Goal: Navigation & Orientation: Find specific page/section

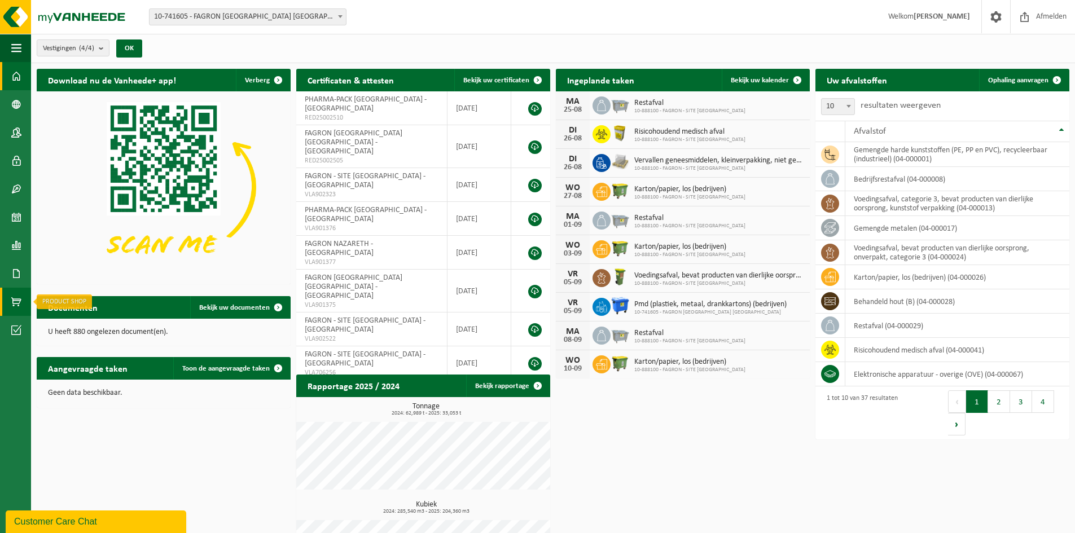
click at [19, 297] on span at bounding box center [16, 302] width 10 height 28
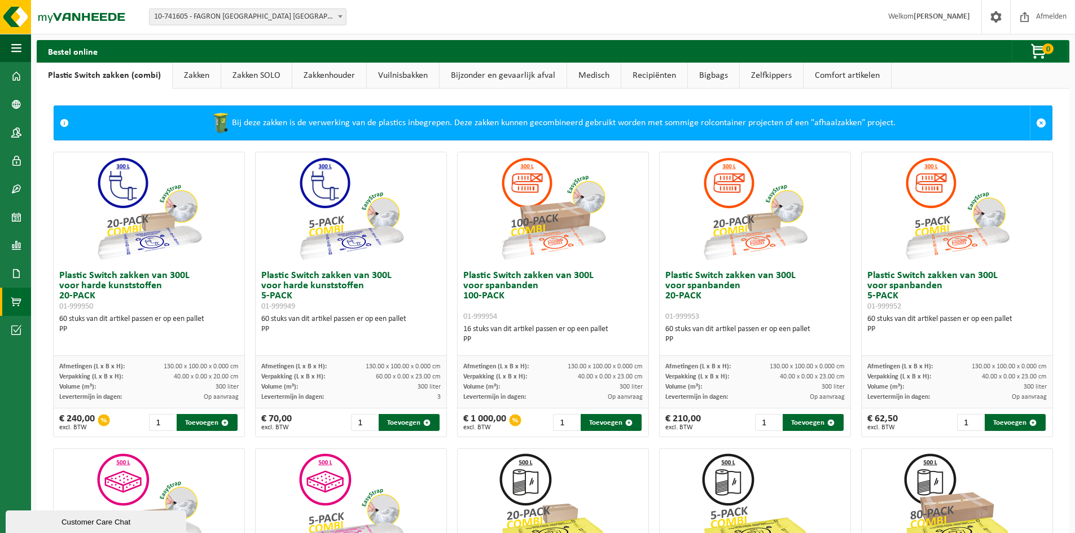
click at [396, 73] on link "Vuilnisbakken" at bounding box center [403, 76] width 72 height 26
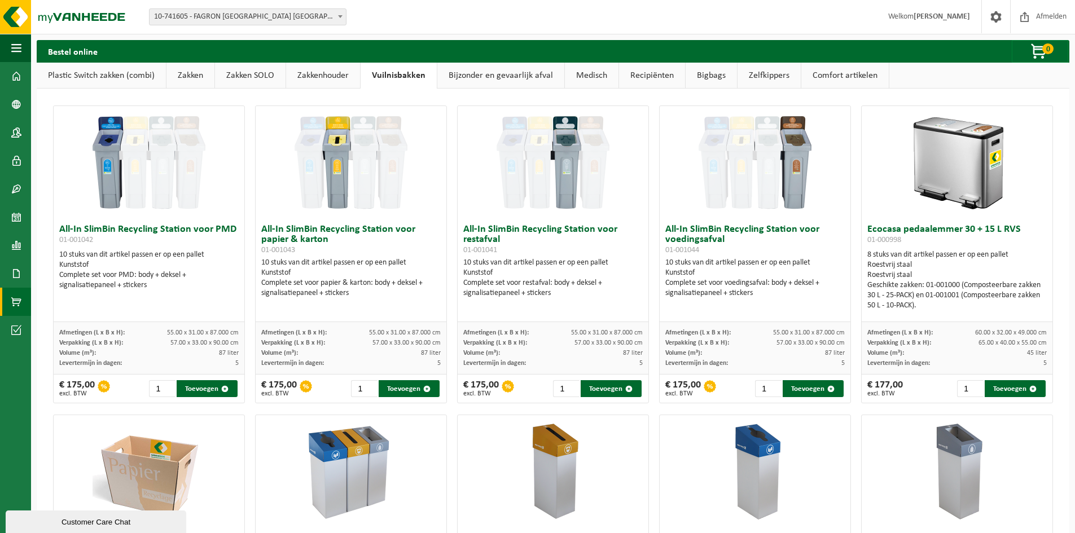
click at [769, 80] on link "Zelfkippers" at bounding box center [769, 76] width 63 height 26
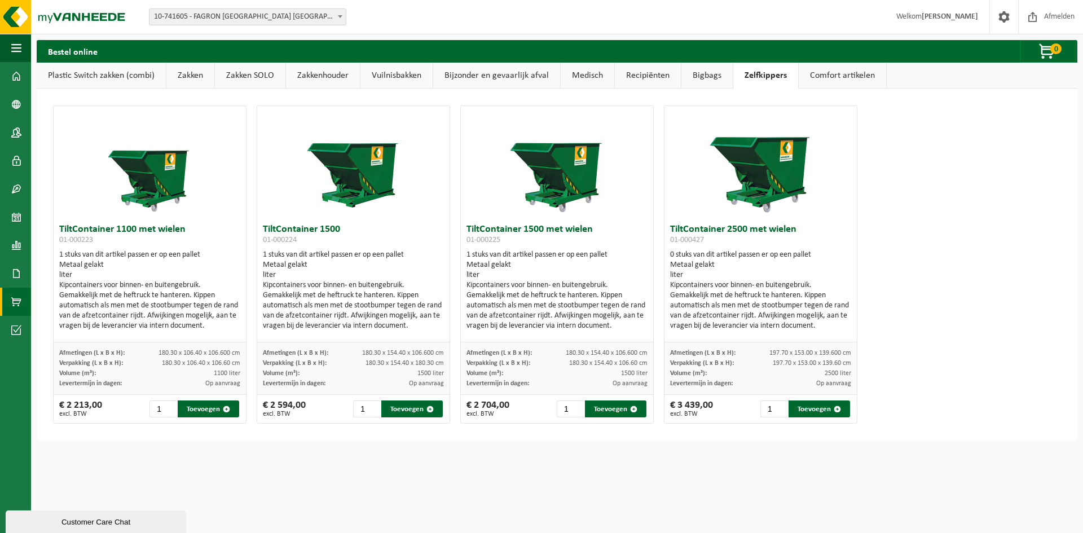
click at [697, 70] on link "Bigbags" at bounding box center [707, 76] width 51 height 26
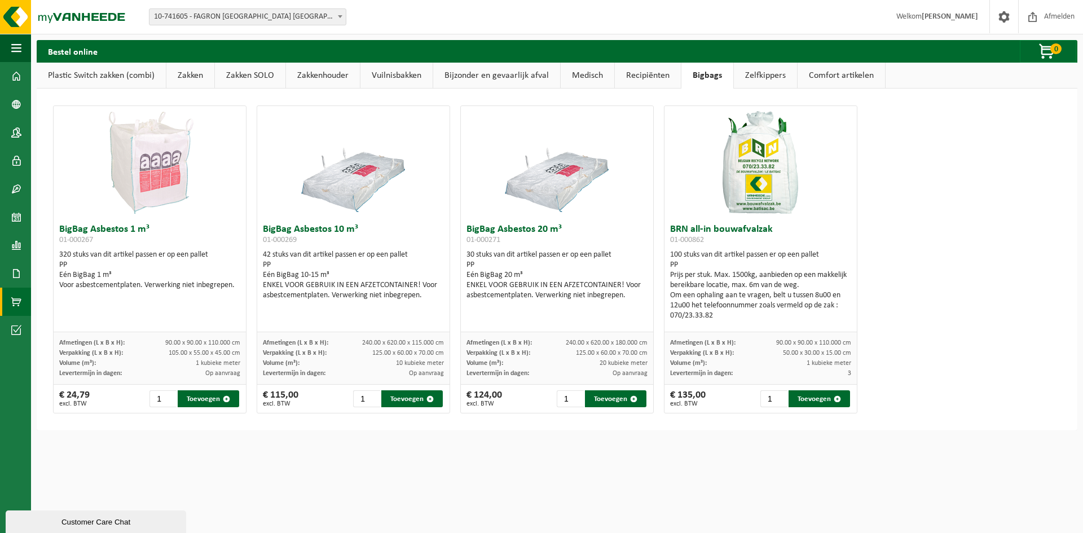
click at [648, 70] on link "Recipiënten" at bounding box center [648, 76] width 66 height 26
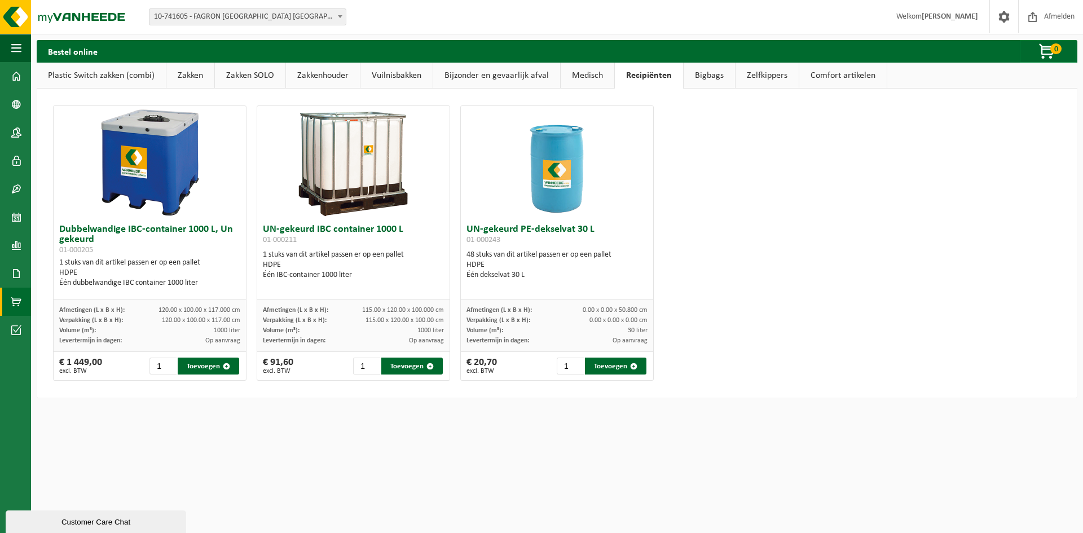
click at [580, 70] on link "Medisch" at bounding box center [588, 76] width 54 height 26
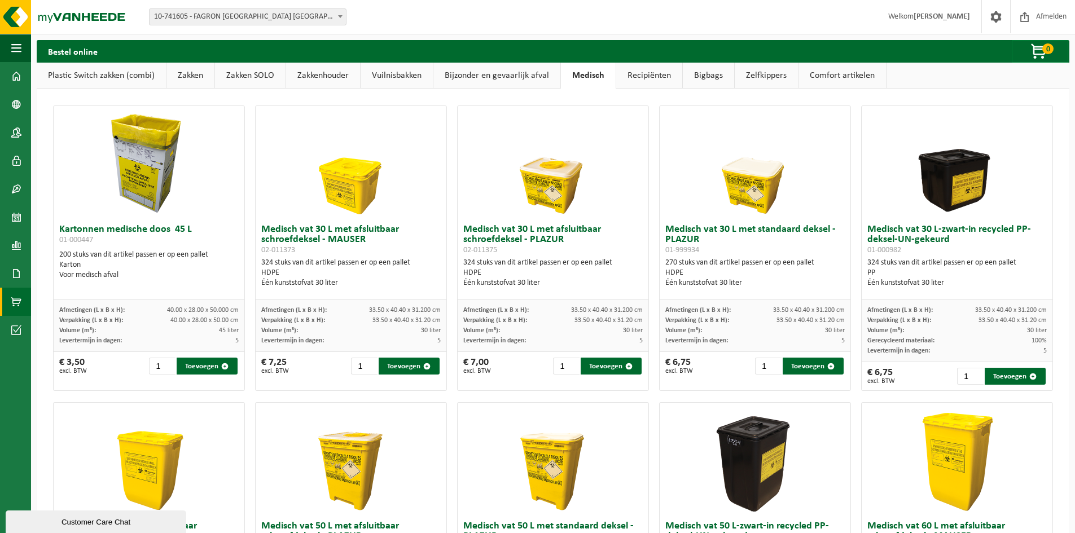
click at [531, 74] on link "Bijzonder en gevaarlijk afval" at bounding box center [496, 76] width 127 height 26
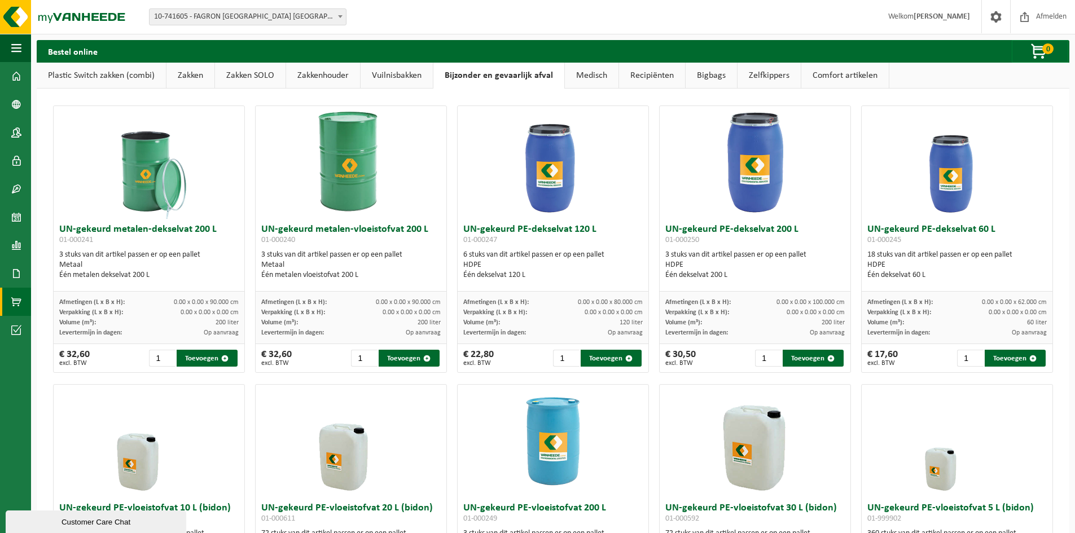
click at [417, 75] on link "Vuilnisbakken" at bounding box center [397, 76] width 72 height 26
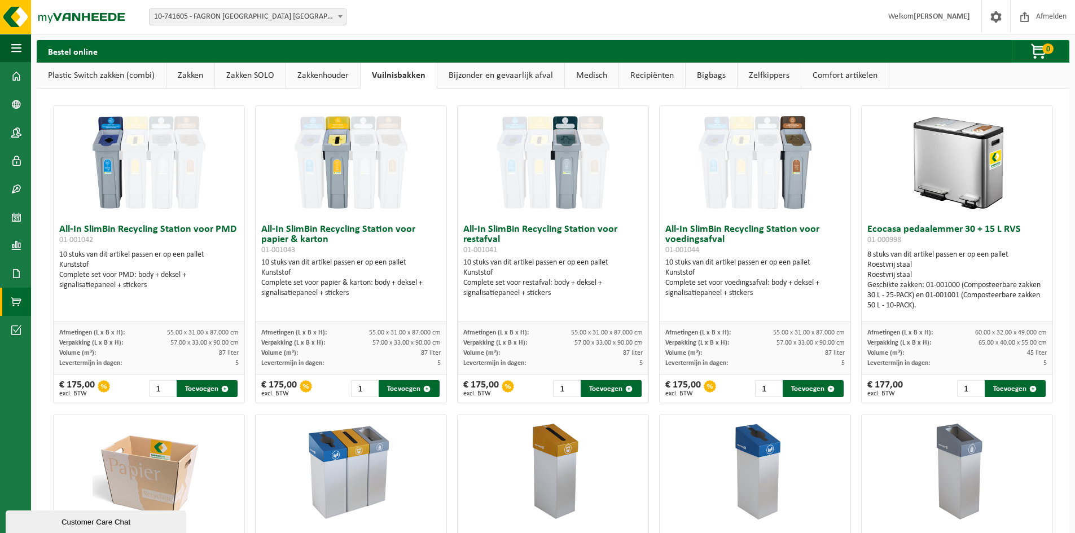
click at [276, 76] on link "Zakken SOLO" at bounding box center [250, 76] width 71 height 26
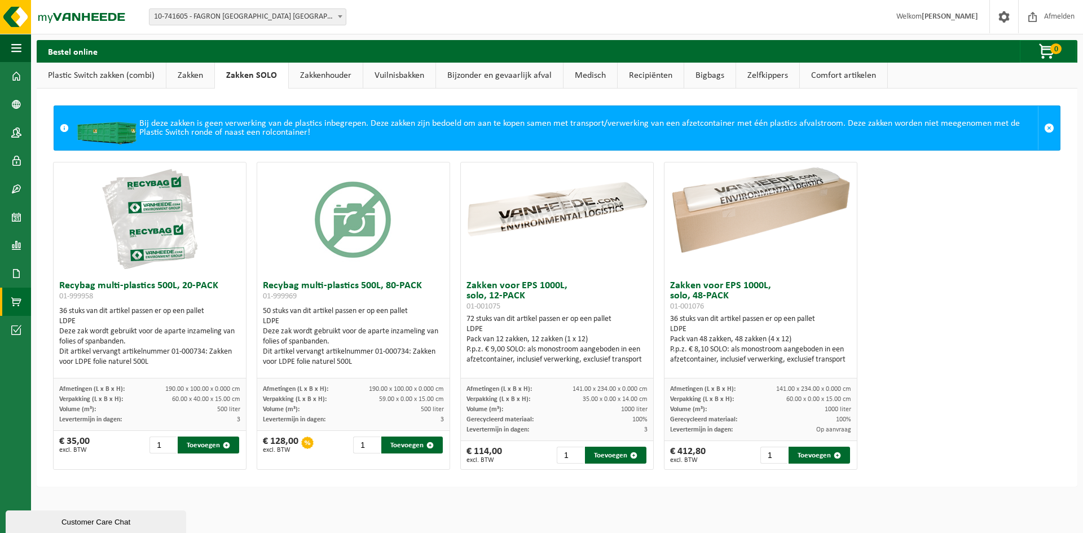
click at [201, 74] on link "Zakken" at bounding box center [190, 76] width 48 height 26
